Goal: Task Accomplishment & Management: Use online tool/utility

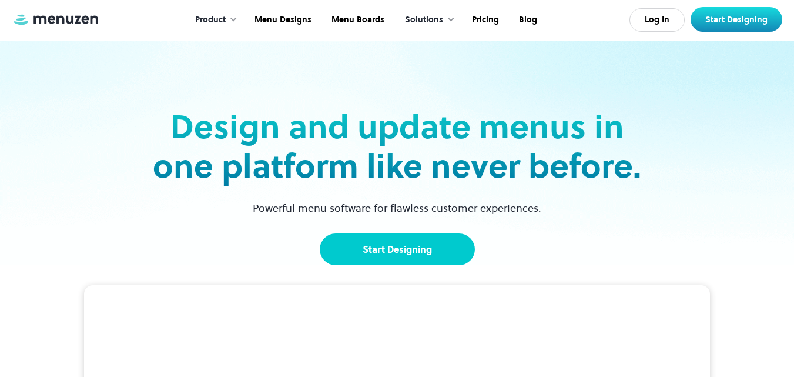
click at [392, 242] on link "Start Designing" at bounding box center [397, 249] width 155 height 32
click at [418, 241] on link "Start Designing" at bounding box center [397, 249] width 155 height 32
